Goal: Find specific page/section: Find specific page/section

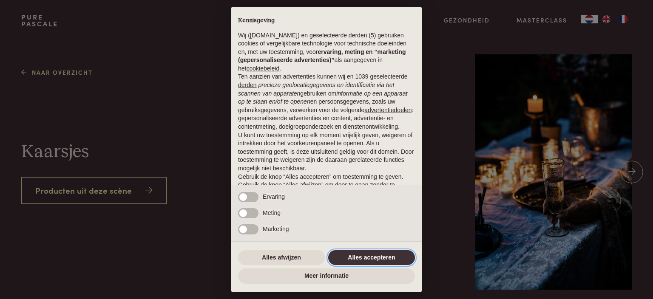
click at [364, 257] on button "Alles accepteren" at bounding box center [371, 257] width 87 height 15
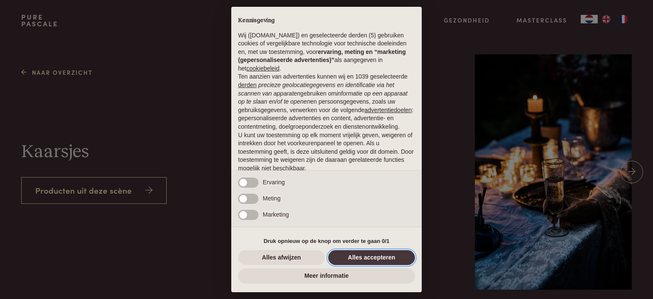
scroll to position [33, 0]
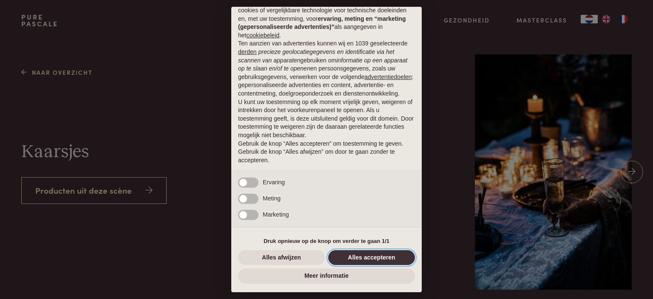
click at [407, 255] on button "Alles accepteren" at bounding box center [371, 257] width 87 height 15
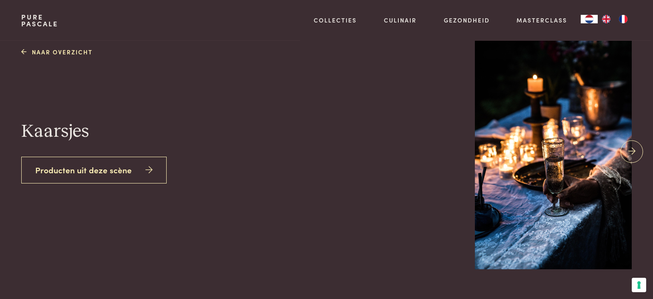
scroll to position [0, 0]
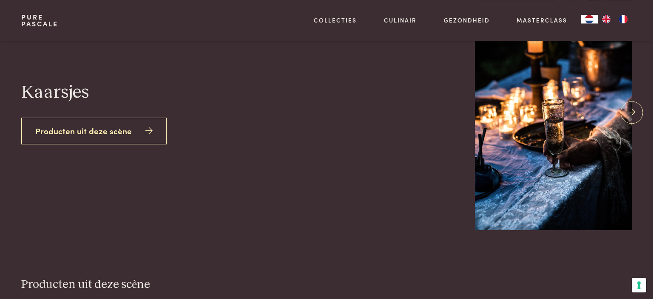
scroll to position [25, 0]
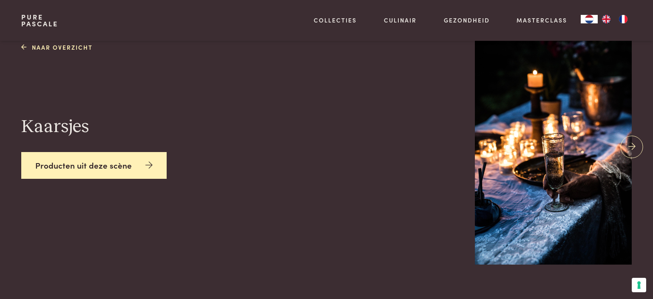
click at [119, 167] on link "Producten uit deze scène" at bounding box center [93, 165] width 145 height 27
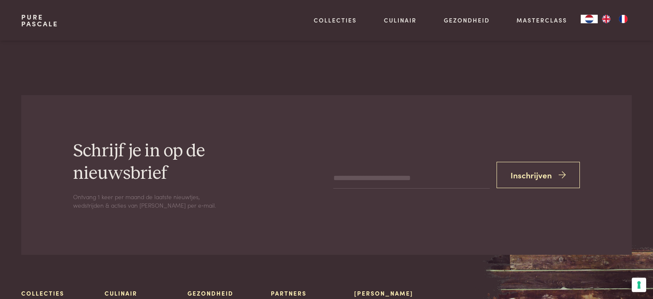
scroll to position [838, 0]
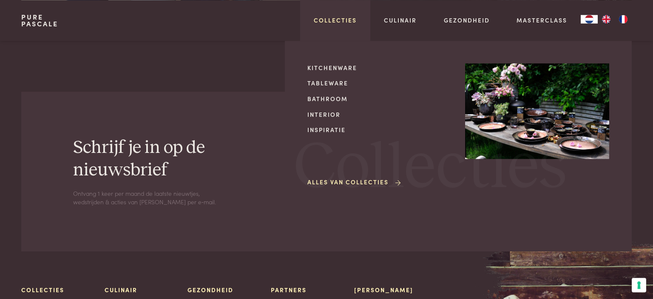
click at [341, 19] on link "Collecties" at bounding box center [335, 20] width 43 height 9
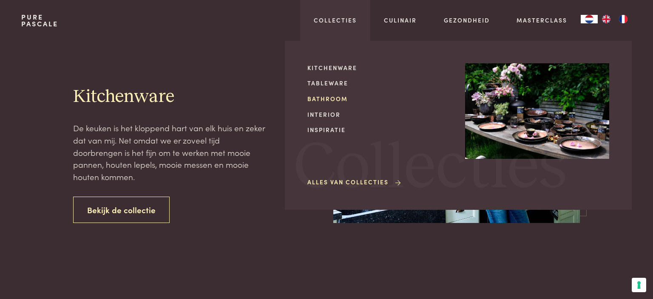
click at [329, 96] on link "Bathroom" at bounding box center [379, 98] width 144 height 9
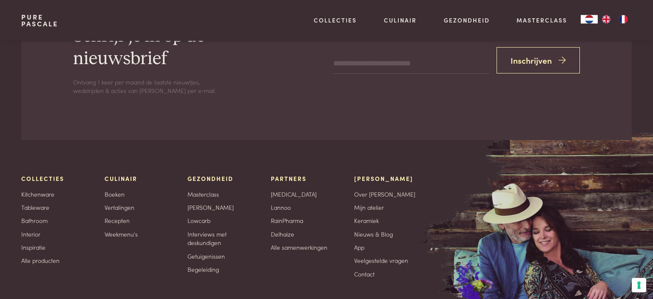
scroll to position [1059, 0]
